Goal: Task Accomplishment & Management: Complete application form

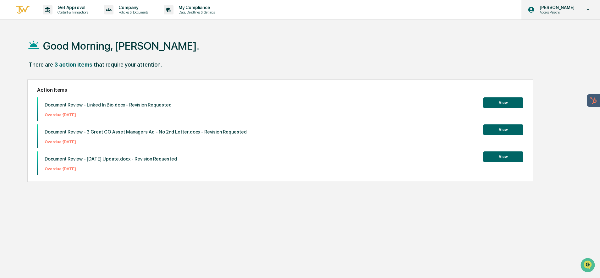
click at [559, 9] on p "[PERSON_NAME]" at bounding box center [556, 7] width 43 height 5
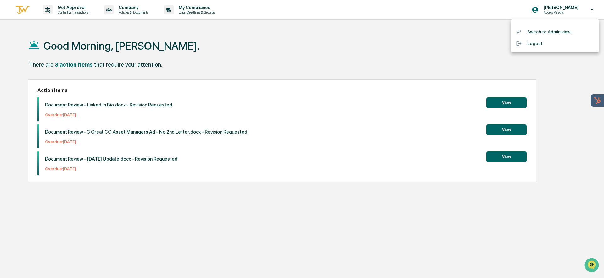
click at [270, 55] on div at bounding box center [302, 139] width 604 height 278
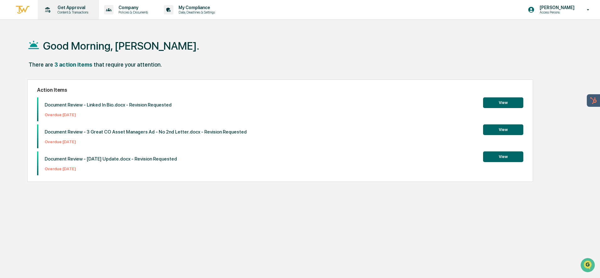
click at [58, 8] on p "Get Approval" at bounding box center [72, 7] width 39 height 5
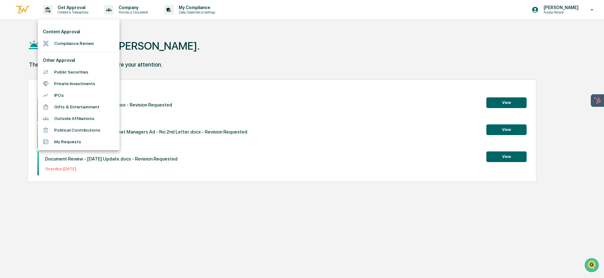
click at [63, 45] on li "Compliance Review" at bounding box center [79, 44] width 82 height 12
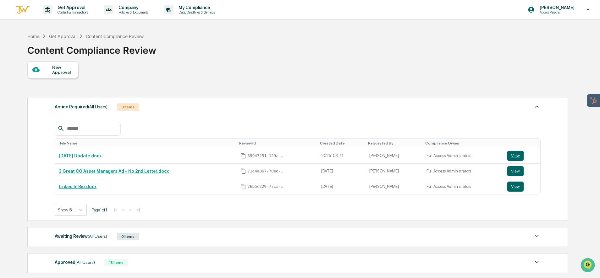
click at [62, 68] on div "New Approval" at bounding box center [62, 70] width 21 height 10
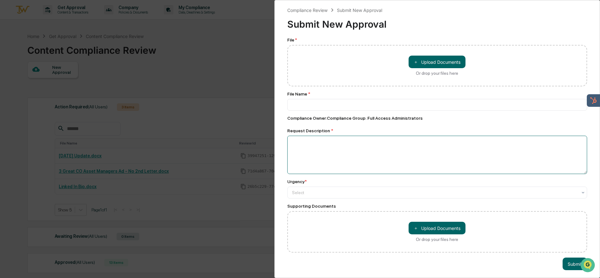
click at [322, 144] on textarea at bounding box center [437, 155] width 300 height 38
click at [312, 146] on textarea at bounding box center [437, 155] width 300 height 38
paste textarea "**********"
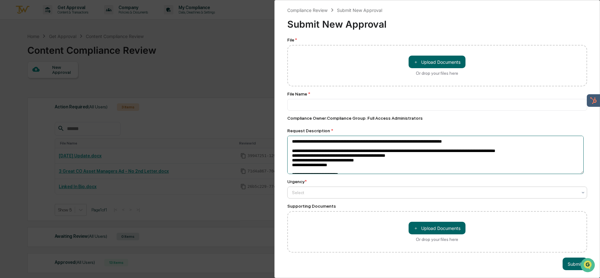
type textarea "**********"
click at [322, 194] on div at bounding box center [435, 193] width 286 height 6
drag, startPoint x: 569, startPoint y: 170, endPoint x: 253, endPoint y: 133, distance: 317.5
click at [253, 133] on div "Compliance Review Submit New Approval Submit New Approval File * ＋ Upload Docum…" at bounding box center [300, 139] width 600 height 278
click at [329, 194] on div at bounding box center [435, 193] width 286 height 6
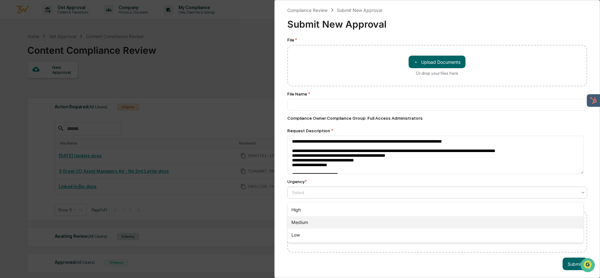
click at [313, 222] on div "Medium" at bounding box center [436, 222] width 296 height 13
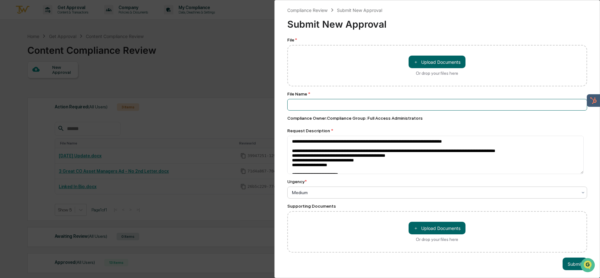
click at [308, 105] on input at bounding box center [437, 105] width 300 height 12
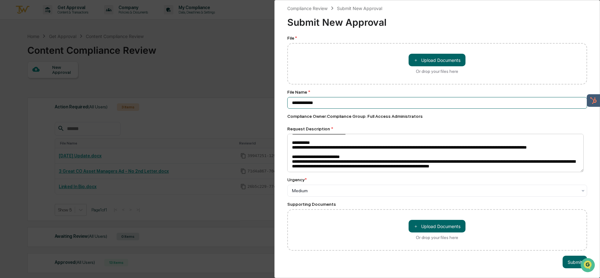
scroll to position [8, 0]
type input "**********"
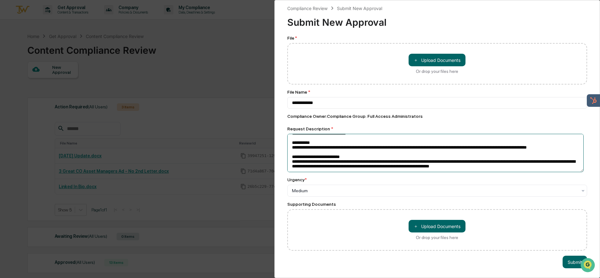
drag, startPoint x: 292, startPoint y: 157, endPoint x: 563, endPoint y: 172, distance: 271.8
click at [562, 173] on div "**********" at bounding box center [437, 143] width 300 height 215
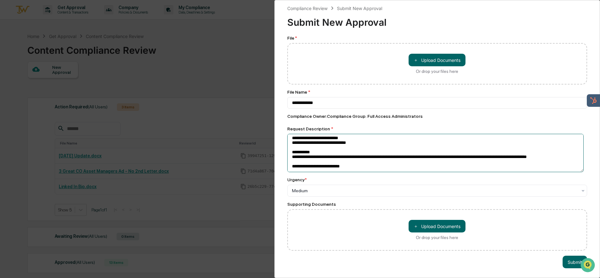
scroll to position [49, 0]
type textarea "**********"
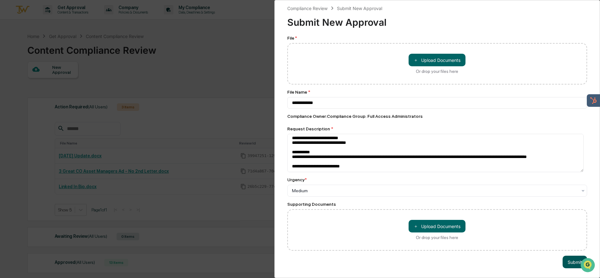
click at [567, 257] on button "Submit" at bounding box center [575, 262] width 25 height 13
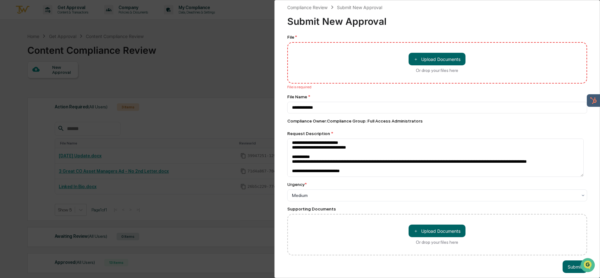
scroll to position [0, 0]
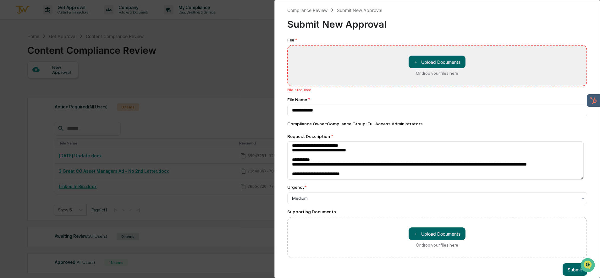
type input "**********"
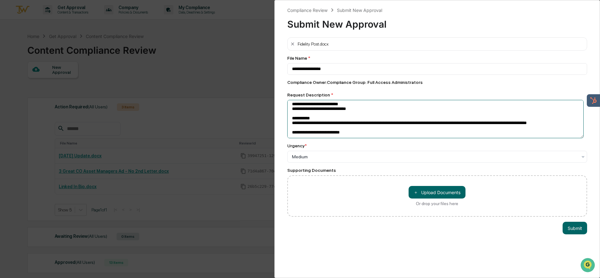
click at [365, 126] on textarea "**********" at bounding box center [435, 119] width 297 height 38
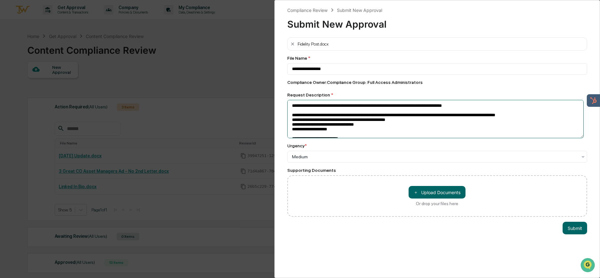
drag, startPoint x: 362, startPoint y: 133, endPoint x: 241, endPoint y: 77, distance: 133.8
click at [241, 77] on div "**********" at bounding box center [300, 139] width 600 height 278
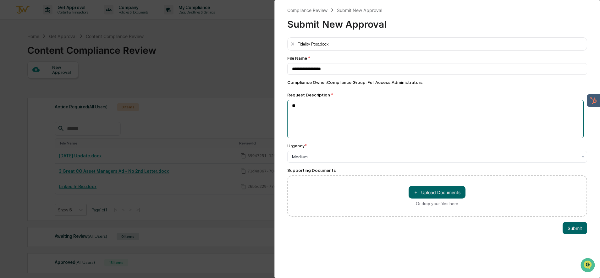
type textarea "*"
type textarea "**********"
click at [572, 231] on button "Submit" at bounding box center [575, 228] width 25 height 13
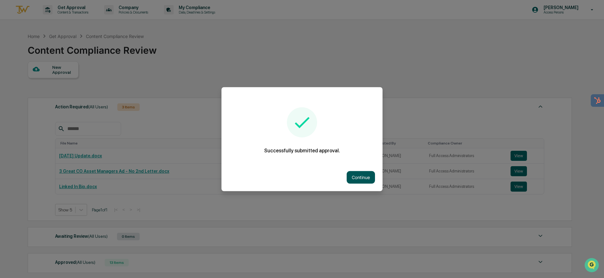
click at [359, 180] on button "Continue" at bounding box center [360, 177] width 28 height 13
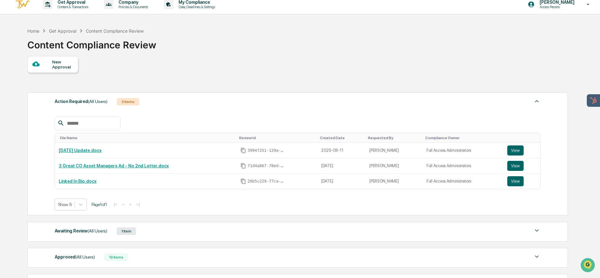
scroll to position [80, 0]
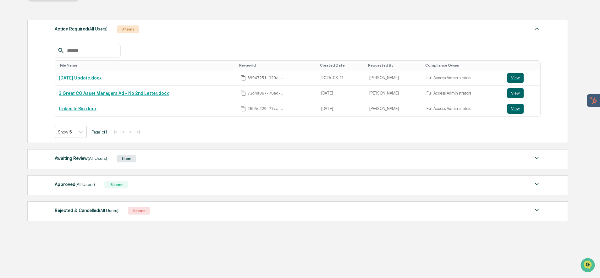
click at [94, 158] on span "(All Users)" at bounding box center [97, 158] width 19 height 5
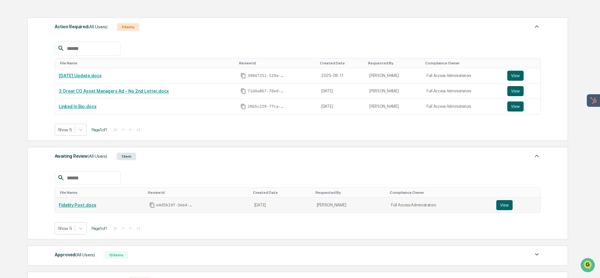
click at [83, 206] on link "Fidelity Post.docx" at bounding box center [77, 205] width 37 height 5
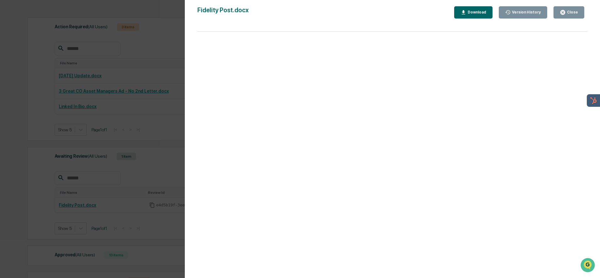
click at [568, 16] on button "Close" at bounding box center [569, 12] width 31 height 12
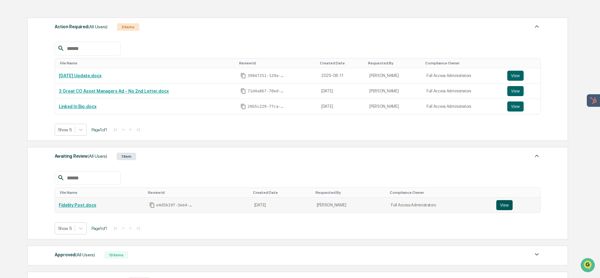
click at [502, 206] on button "View" at bounding box center [504, 205] width 16 height 10
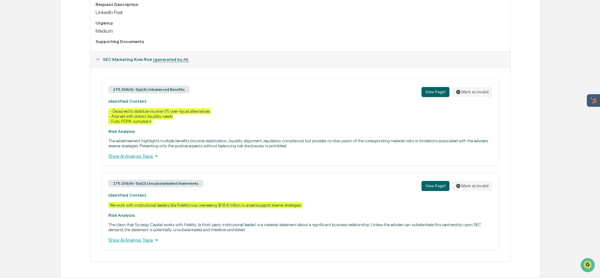
scroll to position [186, 0]
click at [126, 241] on div "Show AI Analysis Trace" at bounding box center [300, 240] width 384 height 7
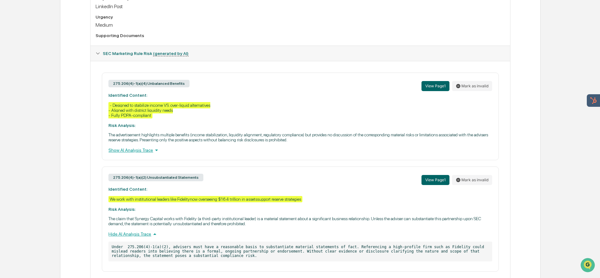
click at [127, 238] on div "Hide AI Analysis Trace" at bounding box center [300, 234] width 384 height 7
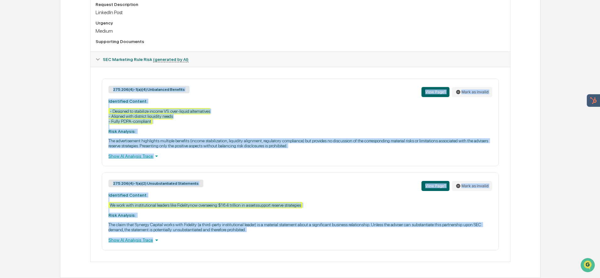
drag, startPoint x: 106, startPoint y: 79, endPoint x: 248, endPoint y: 244, distance: 217.8
click at [248, 244] on div "275.206(4)-1(a)(4) Unbalanced Benefits View Page 1 Mark as invalid Identified C…" at bounding box center [300, 165] width 409 height 172
copy div "275.206(4)-1(a)(4) Unbalanced Benefits View Page 1 Mark as invalid Identified C…"
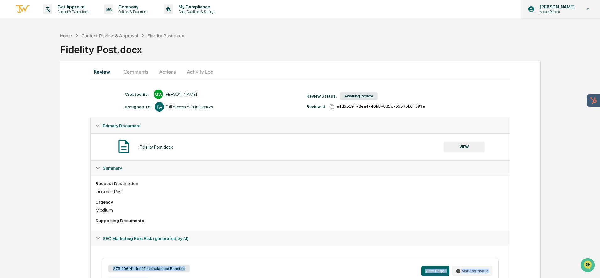
scroll to position [0, 0]
click at [552, 12] on p "Access Persons" at bounding box center [556, 12] width 43 height 4
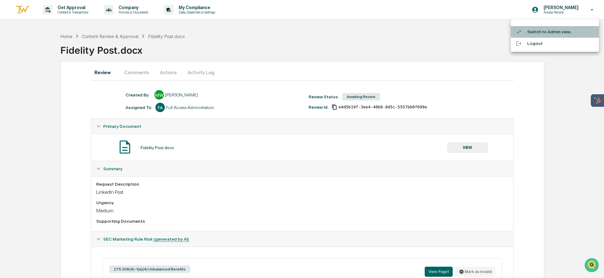
click at [545, 32] on li "Switch to Admin view..." at bounding box center [555, 32] width 88 height 12
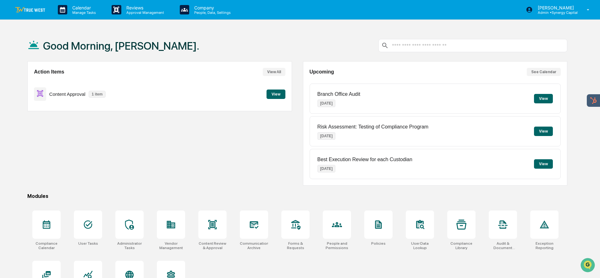
click at [276, 94] on button "View" at bounding box center [276, 94] width 19 height 9
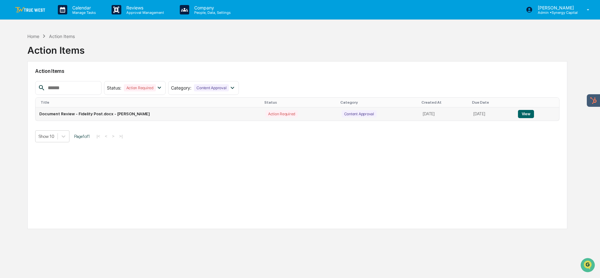
click at [527, 113] on button "View" at bounding box center [526, 114] width 16 height 8
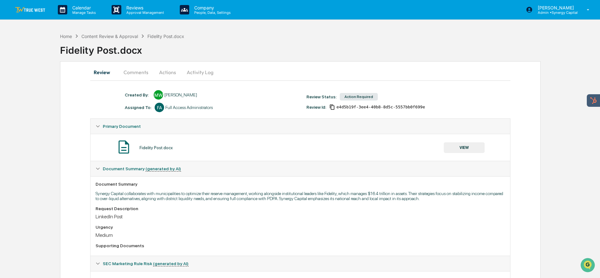
click at [166, 72] on button "Actions" at bounding box center [167, 72] width 28 height 15
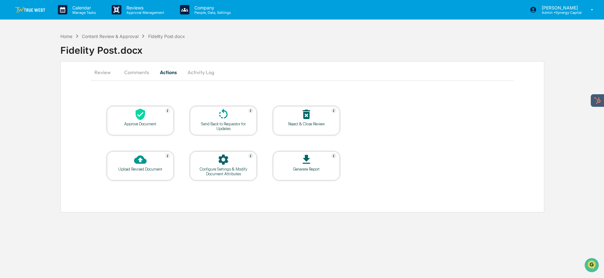
click at [143, 164] on icon at bounding box center [140, 159] width 13 height 13
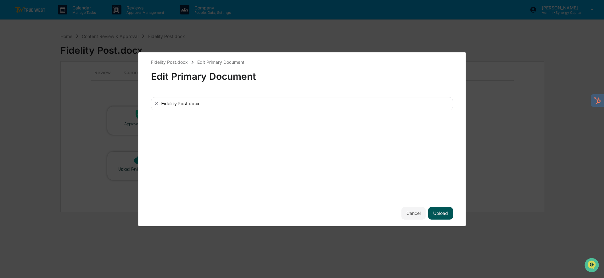
click at [441, 215] on button "Upload" at bounding box center [440, 213] width 25 height 13
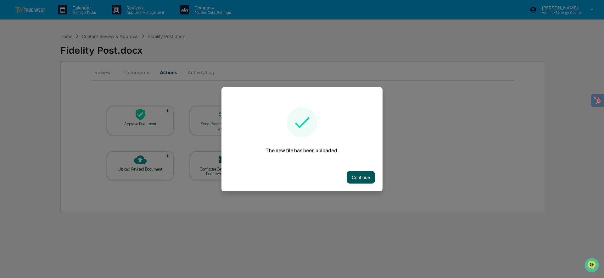
click at [365, 178] on button "Continue" at bounding box center [360, 177] width 28 height 13
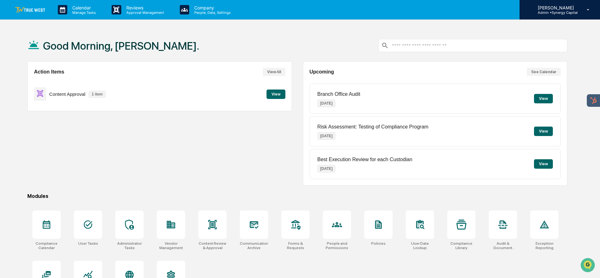
click at [561, 9] on p "[PERSON_NAME]" at bounding box center [555, 7] width 45 height 5
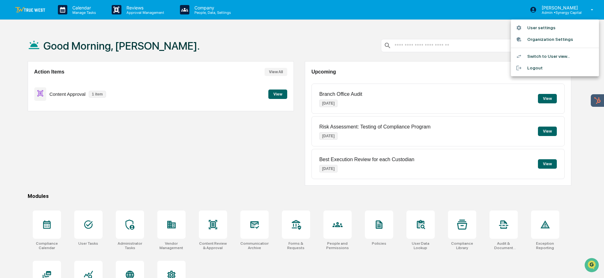
click at [547, 59] on li "Switch to User view..." at bounding box center [555, 57] width 88 height 12
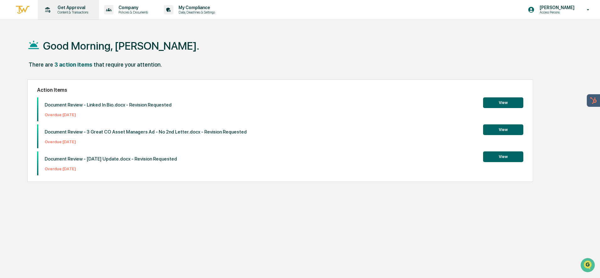
click at [78, 12] on p "Content & Transactions" at bounding box center [72, 12] width 39 height 4
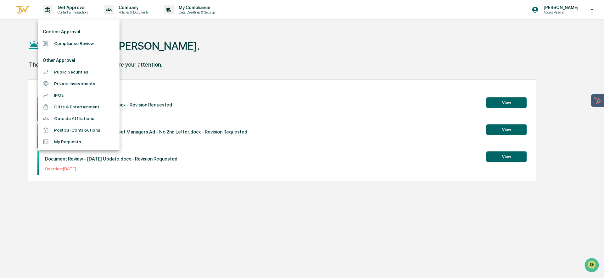
click at [227, 41] on div at bounding box center [302, 139] width 604 height 278
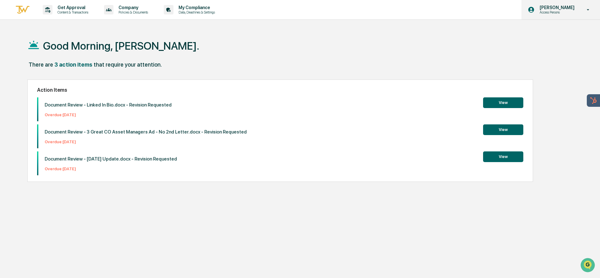
click at [559, 12] on p "Access Persons" at bounding box center [556, 12] width 43 height 4
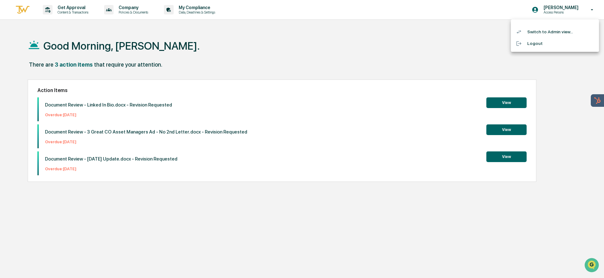
drag, startPoint x: 446, startPoint y: 42, endPoint x: 441, endPoint y: 43, distance: 5.1
click at [446, 42] on div at bounding box center [302, 139] width 604 height 278
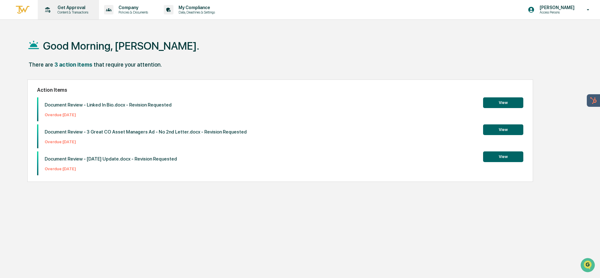
click at [67, 9] on p "Get Approval" at bounding box center [72, 7] width 39 height 5
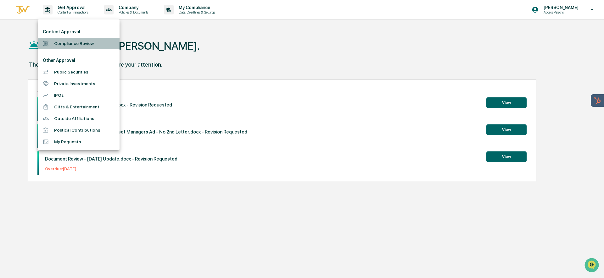
click at [80, 41] on li "Compliance Review" at bounding box center [79, 44] width 82 height 12
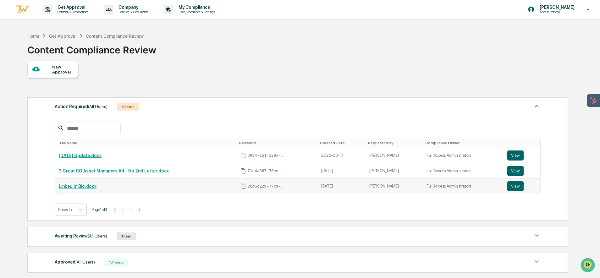
scroll to position [1, 0]
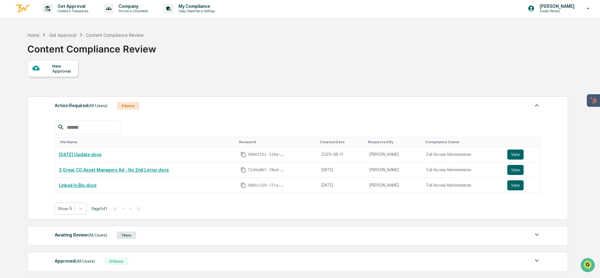
click at [134, 238] on div "1 Item" at bounding box center [126, 236] width 19 height 8
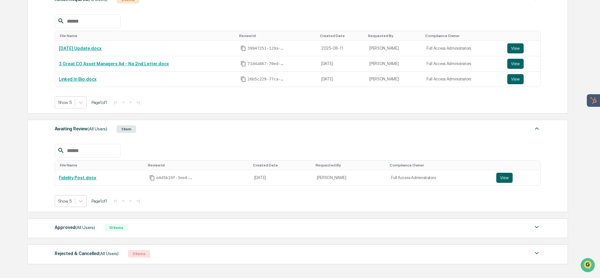
scroll to position [111, 0]
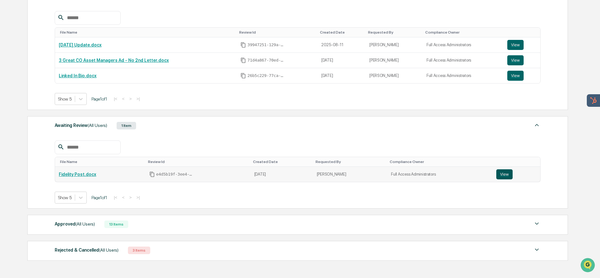
click at [506, 176] on button "View" at bounding box center [504, 174] width 16 height 10
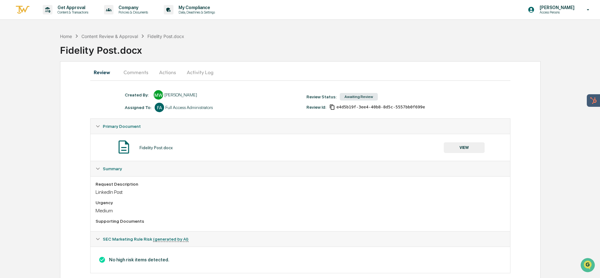
click at [166, 71] on button "Actions" at bounding box center [167, 72] width 28 height 15
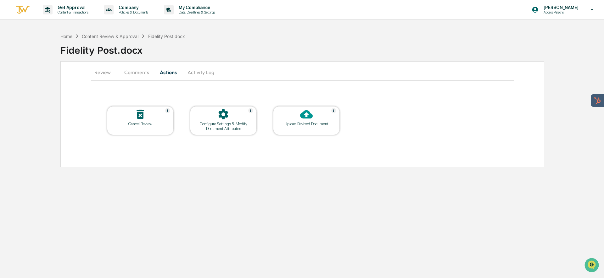
click at [294, 118] on div at bounding box center [306, 115] width 63 height 14
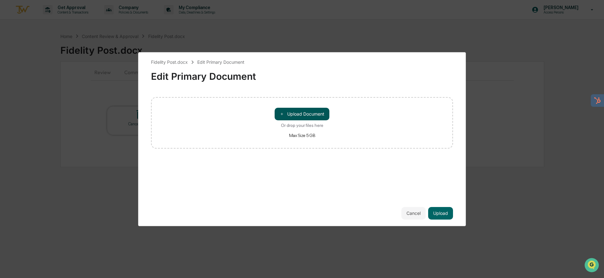
click at [308, 114] on button "＋ Upload Document" at bounding box center [301, 114] width 55 height 13
click at [441, 216] on button "Upload" at bounding box center [440, 213] width 25 height 13
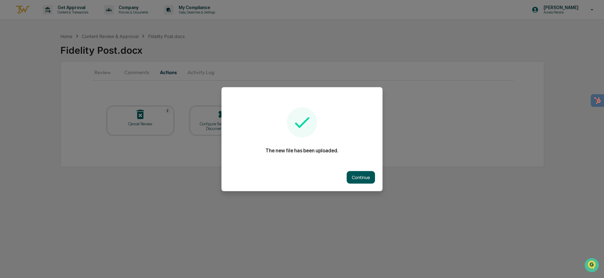
click at [357, 176] on button "Continue" at bounding box center [360, 177] width 28 height 13
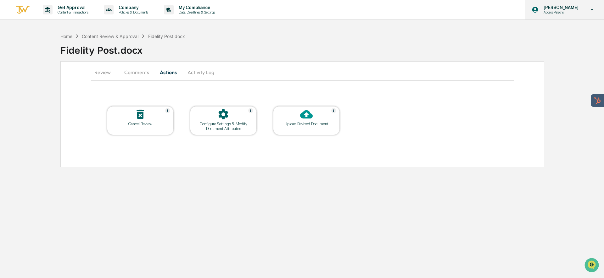
click at [562, 11] on p "Access Persons" at bounding box center [559, 12] width 43 height 4
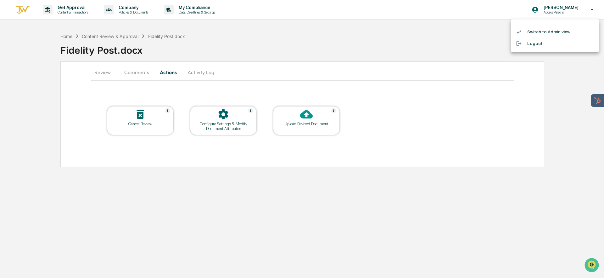
click at [547, 34] on li "Switch to Admin view..." at bounding box center [555, 32] width 88 height 12
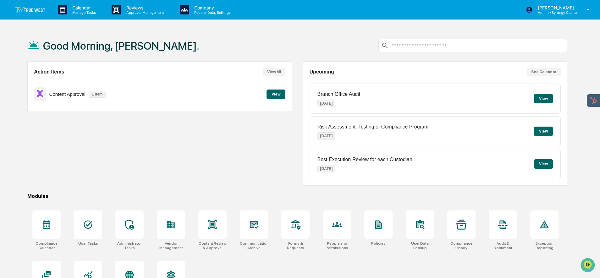
click at [274, 94] on button "View" at bounding box center [276, 94] width 19 height 9
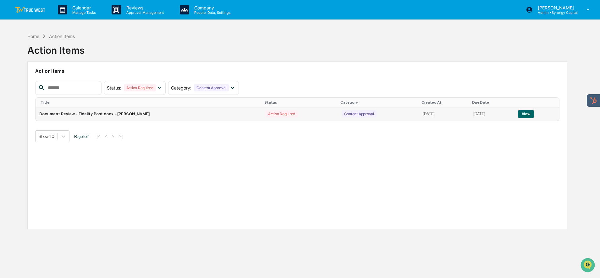
click at [534, 113] on button "View" at bounding box center [526, 114] width 16 height 8
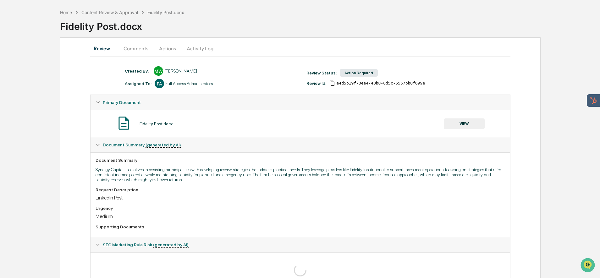
scroll to position [42, 0]
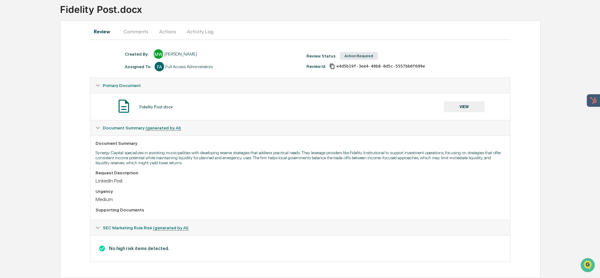
click at [169, 30] on button "Actions" at bounding box center [167, 31] width 28 height 15
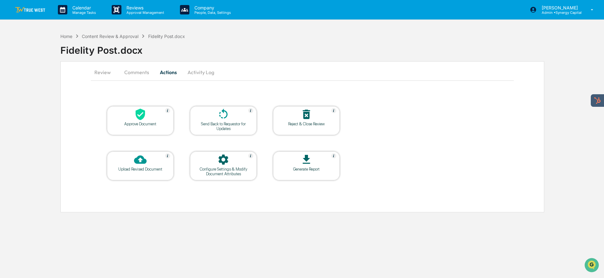
click at [143, 163] on icon at bounding box center [140, 160] width 13 height 8
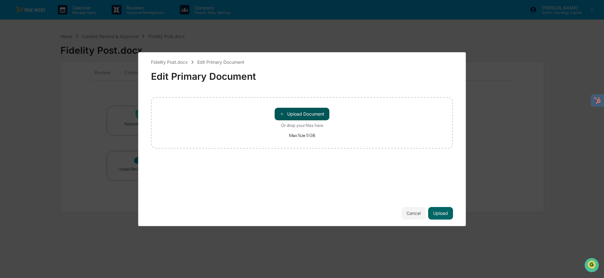
click at [304, 113] on button "＋ Upload Document" at bounding box center [301, 114] width 55 height 13
click at [437, 214] on button "Upload" at bounding box center [440, 213] width 25 height 13
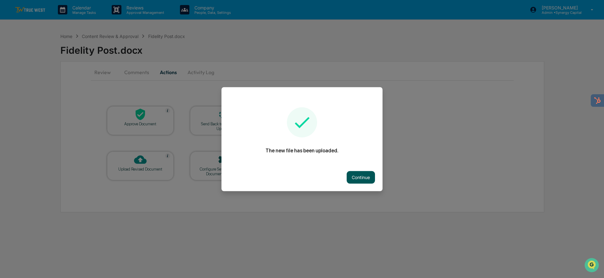
click at [353, 180] on button "Continue" at bounding box center [360, 177] width 28 height 13
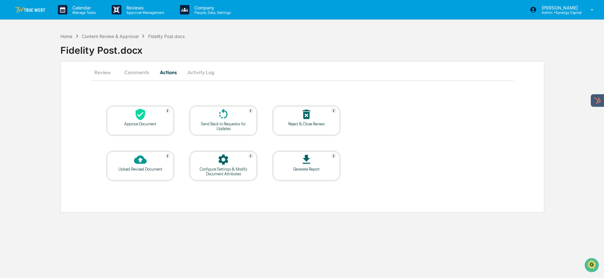
click at [102, 72] on button "Review" at bounding box center [105, 72] width 28 height 15
